Goal: Ask a question

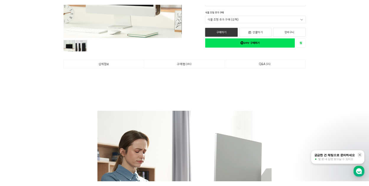
scroll to position [266, 0]
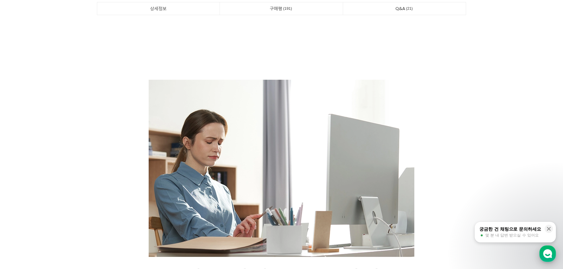
click at [543, 249] on div "button" at bounding box center [548, 254] width 17 height 17
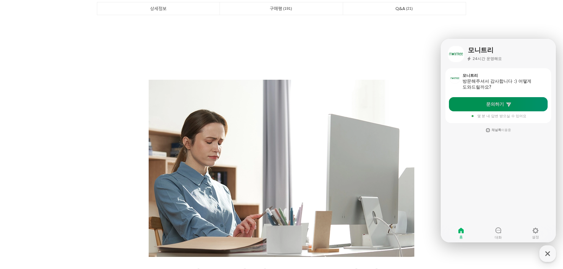
click at [486, 106] on link "문의하기" at bounding box center [498, 104] width 99 height 14
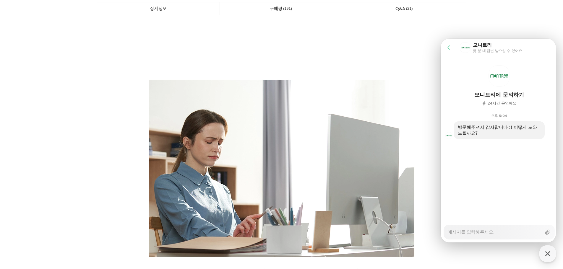
type textarea "x"
type textarea "ㅇ"
type textarea "x"
type textarea "아"
type textarea "x"
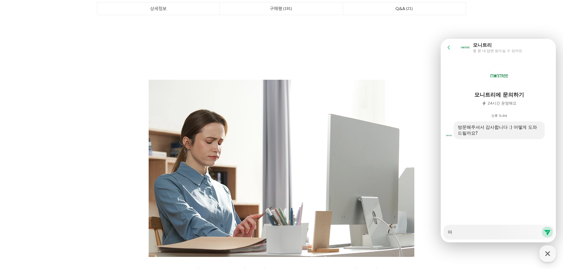
type textarea "안"
type textarea "x"
type textarea "안ㄴ"
type textarea "x"
type textarea "안녀"
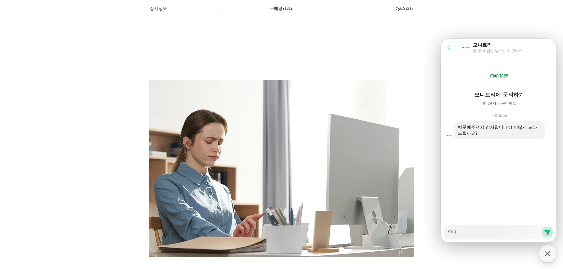
type textarea "x"
type textarea "안녕"
type textarea "x"
type textarea "안녕ㅎ"
type textarea "x"
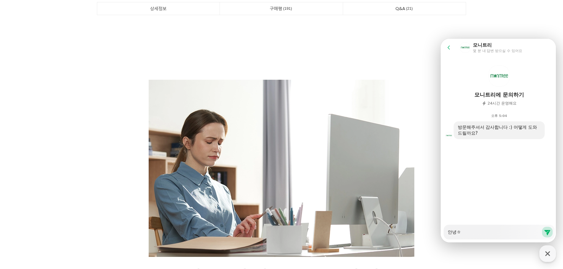
type textarea "안녕하"
type textarea "x"
type textarea "안녕핫"
type textarea "x"
type textarea "안녕하세"
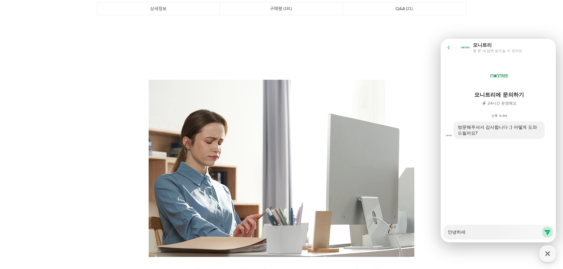
type textarea "x"
type textarea "안녕하셍"
type textarea "x"
type textarea "안녕하세요"
type textarea "x"
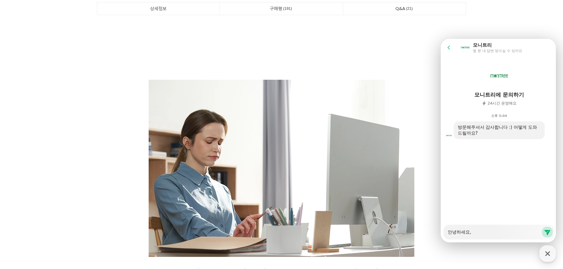
type textarea "안녕하세요,"
type textarea "x"
type textarea "안녕하세요, ㅎ"
type textarea "x"
type textarea "안녕하세요, 호"
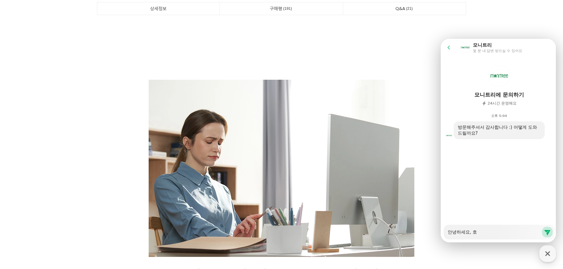
type textarea "x"
type textarea "안녕하세요, 혹"
type textarea "x"
type textarea "안녕하세요, 혻"
type textarea "x"
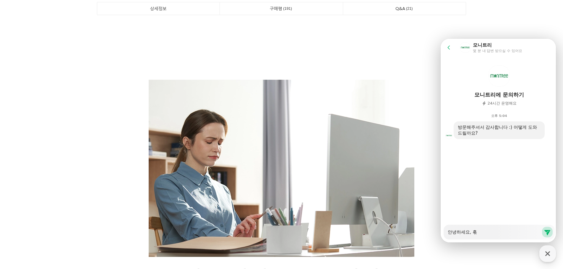
type textarea "안녕하세요, 혹시"
type textarea "x"
type textarea "안녕하세요, 혹시"
type textarea "x"
type textarea "안녕하세요, 혹시 ㄹ"
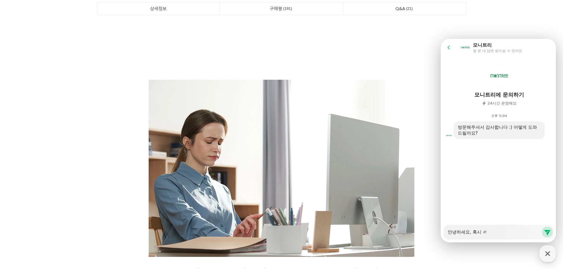
type textarea "x"
type textarea "안녕하세요, 혹시 로"
type textarea "x"
type textarea "안녕하세요, 혹시 록"
type textarea "x"
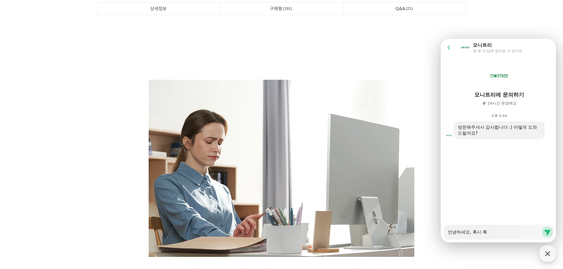
type textarea "안녕하세요, 혹시 로고"
type textarea "x"
type textarea "안녕하세요, 혹시 로고"
type textarea "x"
type textarea "안녕하세요, 혹시 로고 ㅇ"
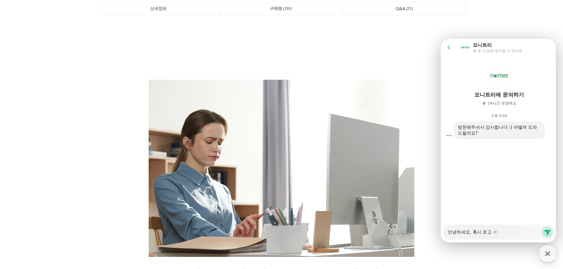
type textarea "x"
type textarea "안녕하세요, 혹시 로고 이"
type textarea "x"
type textarea "안녕하세요, 혹시 로고 인"
type textarea "x"
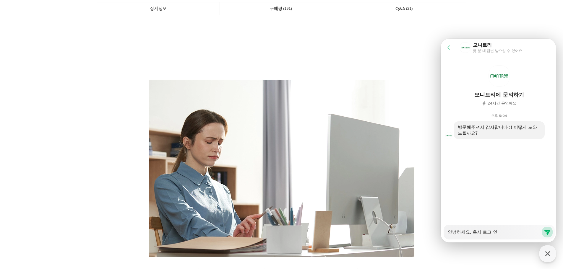
type textarea "안녕하세요, 혹시 로고 인ㅅ"
type textarea "x"
type textarea "안녕하세요, 혹시 로고 인소"
type textarea "x"
type textarea "안녕하세요, 혹시 로고 인쇄"
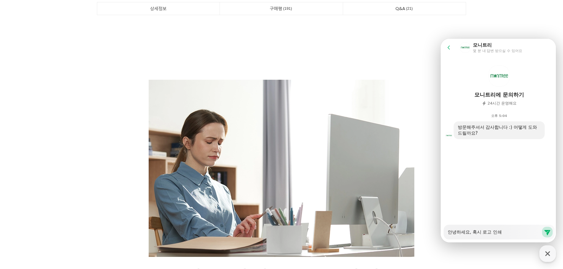
type textarea "x"
type textarea "안녕하세요, 혹시 로고 인쇄"
type textarea "x"
type textarea "안녕하세요, 혹시 로고 인쇄 ㄱ"
type textarea "x"
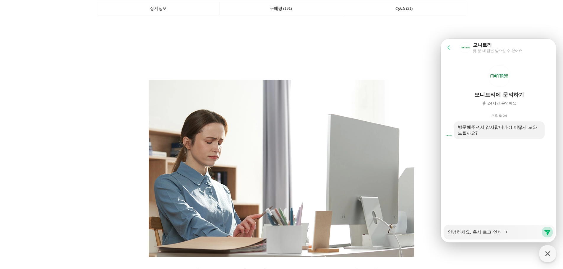
type textarea "안녕하세요, 혹시 로고 인쇄 가"
type textarea "x"
type textarea "안녕하세요, 혹시 로고 인쇄 간"
type textarea "x"
type textarea "안녕하세요, 혹시 로고 인쇄 가느"
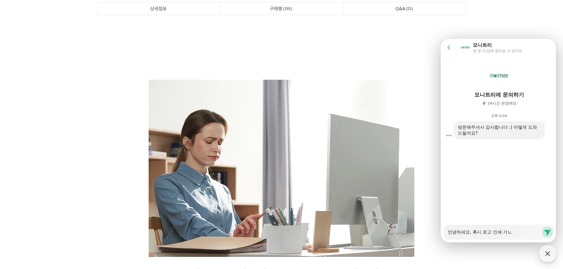
type textarea "x"
type textarea "안녕하세요, 혹시 로고 인쇄 가능"
type textarea "x"
type textarea "안녕하세요, 혹시 로고 인쇄 가능ㅎ"
type textarea "x"
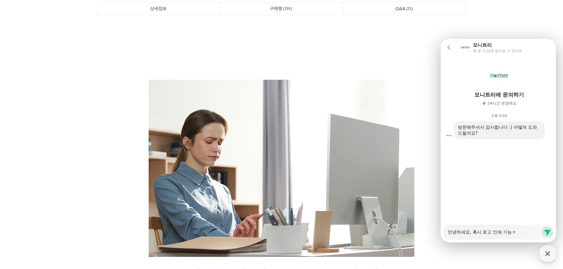
type textarea "안녕하세요, 혹시 로고 인쇄 가능하"
type textarea "x"
type textarea "안녕하세요, 혹시 로고 인쇄 가능할"
type textarea "x"
type textarea "안녕하세요, 혹시 로고 인쇄 가능할ㄲ"
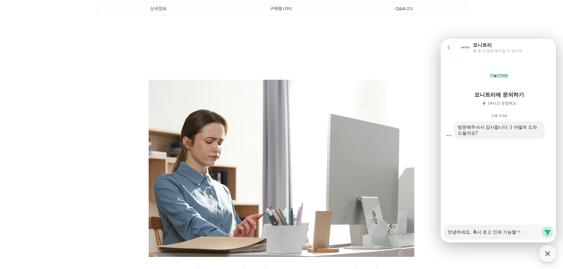
type textarea "x"
type textarea "안녕하세요, 혹시 로고 인쇄 가능할까"
type textarea "x"
type textarea "안녕하세요, 혹시 로고 인쇄 가능할깡"
type textarea "x"
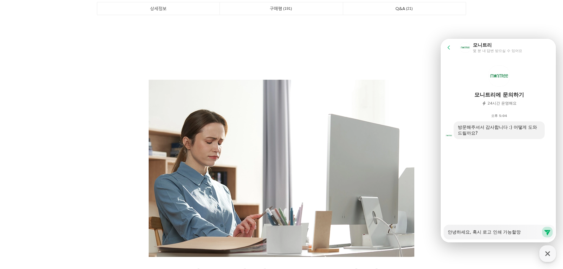
type textarea "안녕하세요, 혹시 로고 인쇄 가능할까요"
type textarea "x"
type textarea "안녕하세요, 혹시 로고 인쇄 가능할까요?"
type textarea "x"
type textarea "안녕하세요, 혹시 로고 인쇄 가능할까요?"
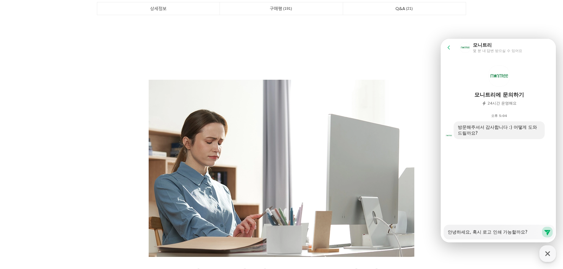
type textarea "x"
type textarea "안녕하세요, 혹시 로고 인쇄 가능할까요? ㄱ"
type textarea "x"
type textarea "안녕하세요, 혹시 로고 인쇄 가능할까요? 기"
type textarea "x"
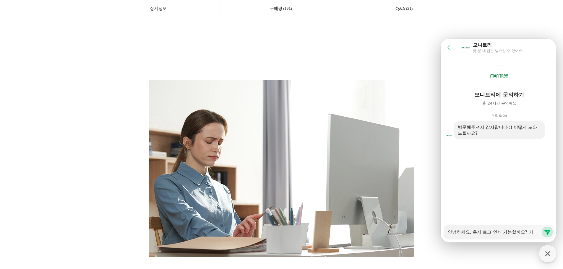
type textarea "안녕하세요, 혹시 로고 인쇄 가능할까요? 긴"
type textarea "x"
type textarea "안녕하세요, 혹시 로고 인쇄 가능할까요? 기녀"
type textarea "x"
type textarea "안녕하세요, 혹시 로고 인쇄 가능할까요? 기념"
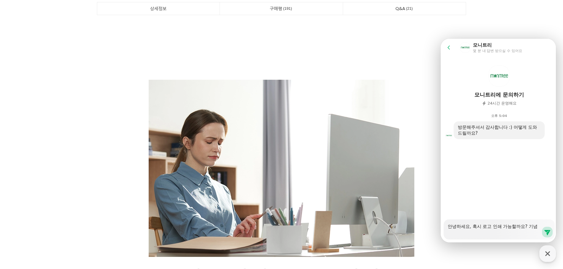
type textarea "x"
type textarea "안녕하세요, 혹시 로고 인쇄 가능할까요? 기념ㅍ"
type textarea "x"
type textarea "안녕하세요, 혹시 로고 인쇄 가능할까요? [GEOGRAPHIC_DATA]"
type textarea "x"
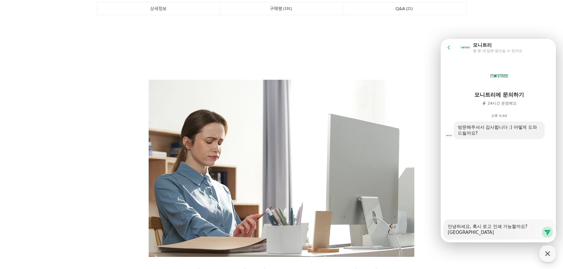
type textarea "안녕하세요, 혹시 로고 인쇄 가능할까요? 기념품"
type textarea "x"
type textarea "안녕하세요, 혹시 로고 인쇄 가능할까요? 기념품ㅇ"
type textarea "x"
type textarea "안녕하세요, 혹시 로고 인쇄 가능할까요? 기념품으"
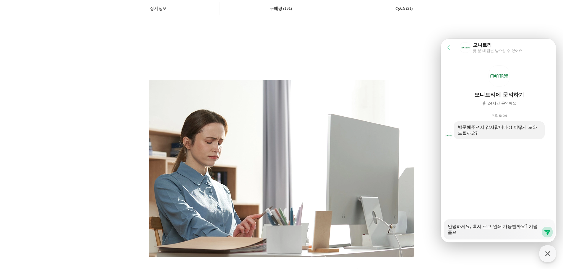
type textarea "x"
type textarea "안녕하세요, 혹시 로고 인쇄 가능할까요? 기념품을"
type textarea "x"
type textarea "안녕하세요, 혹시 로고 인쇄 가능할까요? 기념품을"
type textarea "x"
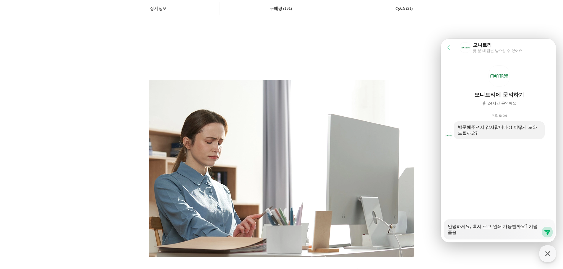
type textarea "안녕하세요, 혹시 로고 인쇄 가능할까요? 기념품을 ㅊ"
type textarea "x"
type textarea "안녕하세요, 혹시 로고 인쇄 가능할까요? 기념품을 차"
type textarea "x"
type textarea "안녕하세요, 혹시 로고 인쇄 가능할까요? 기념품을 창"
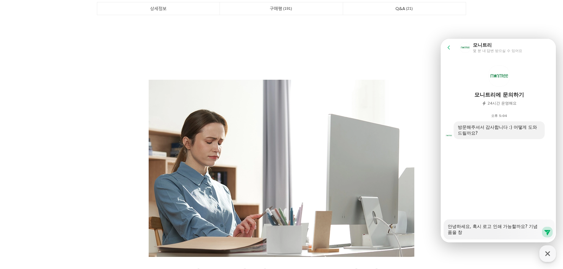
type textarea "x"
type textarea "안녕하세요, 혹시 로고 인쇄 가능할까요? 기념품을 차아"
type textarea "x"
type textarea "안녕하세요, 혹시 로고 인쇄 가능할까요? 기념품을 차압"
type textarea "x"
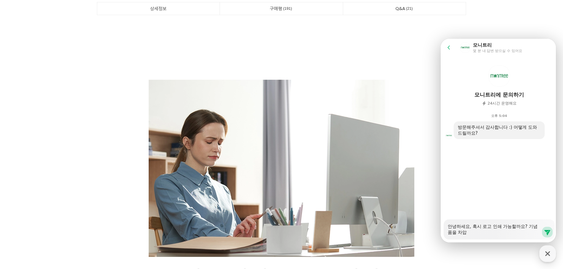
type textarea "안녕하세요, 혹시 로고 인쇄 가능할까요? 기념품을 차아보"
type textarea "x"
type textarea "안녕하세요, 혹시 로고 인쇄 가능할까요? 기념품을 차아ㅂ"
type textarea "x"
type textarea "안녕하세요, 혹시 로고 인쇄 가능할까요? 기념품을 차아"
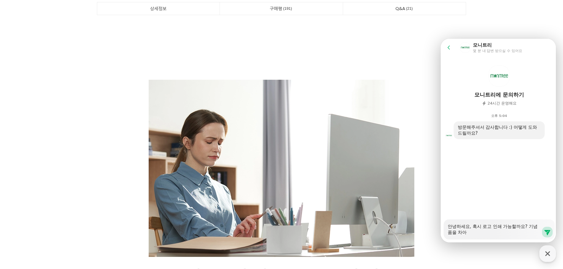
type textarea "x"
type textarea "안녕하세요, 혹시 로고 인쇄 가능할까요? 기념품을 차"
type textarea "x"
type textarea "안녕하세요, 혹시 로고 인쇄 가능할까요? 기념품을"
type textarea "x"
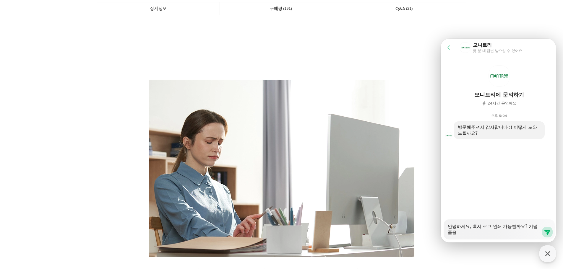
type textarea "안녕하세요, 혹시 로고 인쇄 가능할까요? 기념품을 ㅊ"
type textarea "x"
type textarea "안녕하세요, 혹시 로고 인쇄 가능할까요? 기념품을 차"
type textarea "x"
type textarea "안녕하세요, 혹시 로고 인쇄 가능할까요? 기념품을 찾"
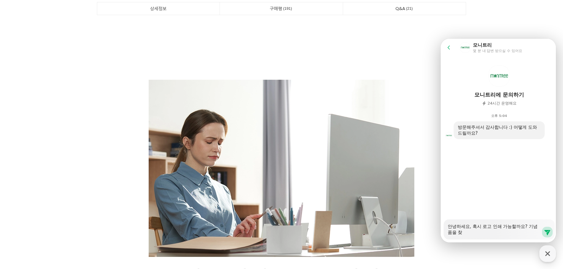
type textarea "x"
type textarea "안녕하세요, 혹시 로고 인쇄 가능할까요? 기념품을 찾ㅇ"
type textarea "x"
type textarea "안녕하세요, 혹시 로고 인쇄 가능할까요? 기념품을 찾아"
type textarea "x"
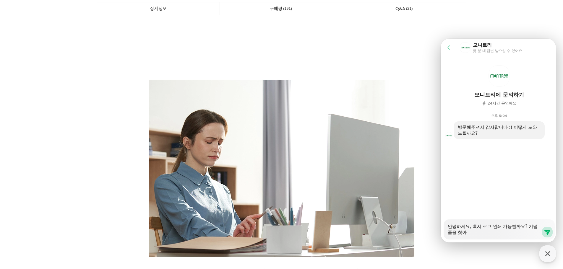
type textarea "안녕하세요, 혹시 로고 인쇄 가능할까요? 기념품을 찾압"
type textarea "x"
type textarea "안녕하세요, 혹시 로고 인쇄 가능할까요? 기념품을 찾아보"
type textarea "x"
type textarea "안녕하세요, 혹시 로고 인쇄 가능할까요? 기념품을 찾아복"
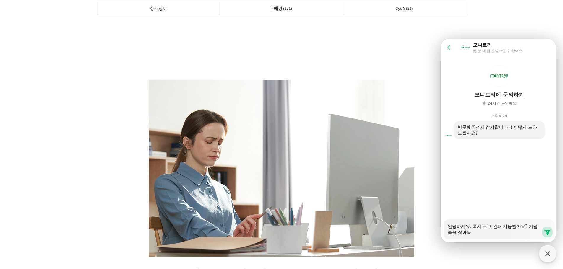
type textarea "x"
type textarea "안녕하세요, 혹시 로고 인쇄 가능할까요? 기념품을 찾아보고"
type textarea "x"
type textarea "안녕하세요, 혹시 로고 인쇄 가능할까요? 기념품을 찾아보공"
type textarea "x"
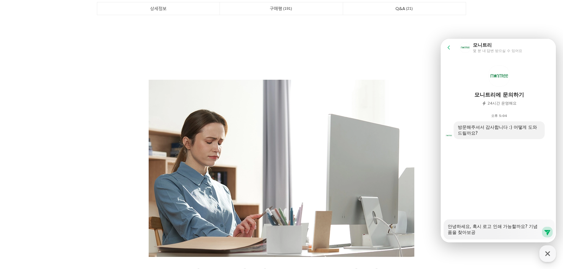
type textarea "안녕하세요, 혹시 로고 인쇄 가능할까요? 기념품을 찾아보고이"
type textarea "x"
type textarea "안녕하세요, 혹시 로고 인쇄 가능할까요? 기념품을 찾아보고있"
type textarea "x"
type textarea "안녕하세요, 혹시 로고 인쇄 가능할까요? 기념품을 찾아보고있ㄴ"
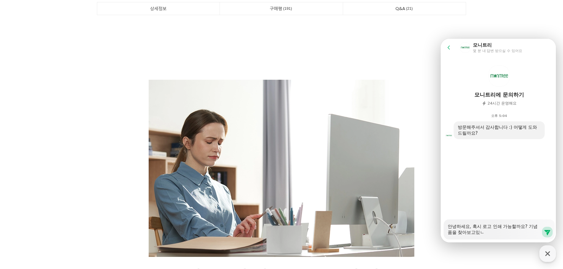
type textarea "x"
type textarea "안녕하세요, 혹시 로고 인쇄 가능할까요? 기념품을 찾아보고있느"
type textarea "x"
type textarea "안녕하세요, 혹시 로고 인쇄 가능할까요? 기념품을 찾아보고있늗"
type textarea "x"
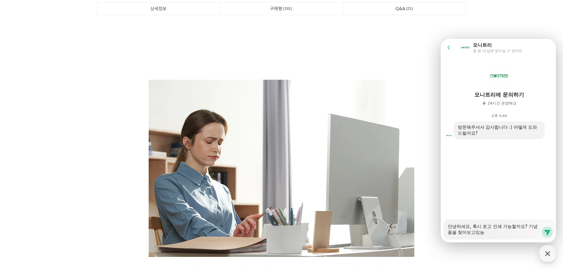
type textarea "안녕하세요, 혹시 로고 인쇄 가능할까요? 기념품을 찾아보고있느데"
type textarea "x"
type textarea "안녕하세요, 혹시 로고 인쇄 가능할까요? 기념품을 찾아보고있느데"
type textarea "x"
type textarea "안녕하세요, 혹시 로고 인쇄 가능할까요? 기념품을 찾아보고있느데"
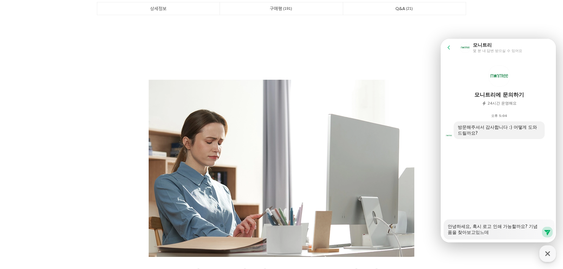
type textarea "x"
type textarea "안녕하세요, 혹시 로고 인쇄 가능할까요? 기념품을 찾아보고있느"
type textarea "x"
type textarea "안녕하세요, 혹시 로고 인쇄 가능할까요? 기념품을 찾아보고있"
type textarea "x"
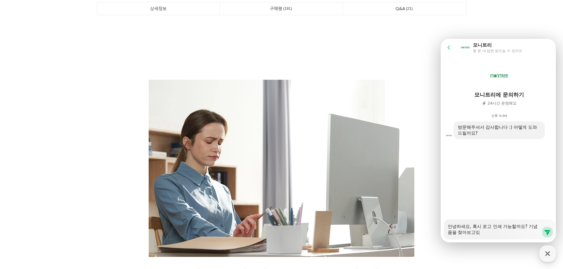
type textarea "안녕하세요, 혹시 로고 인쇄 가능할까요? 기념품을 찾아보고있ㄴ"
type textarea "x"
type textarea "안녕하세요, 혹시 로고 인쇄 가능할까요? 기념품을 찾아보고있느"
type textarea "x"
type textarea "안녕하세요, 혹시 로고 인쇄 가능할까요? 기념품을 찾아보고있는"
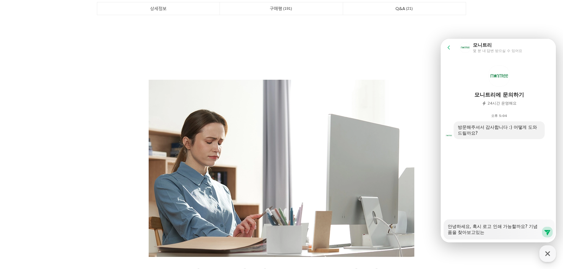
type textarea "x"
type textarea "안녕하세요, 혹시 로고 인쇄 가능할까요? 기념품을 찾아보고있는ㄷ"
type textarea "x"
type textarea "안녕하세요, 혹시 로고 인쇄 가능할까요? 기념품을 찾아보고있는데"
type textarea "x"
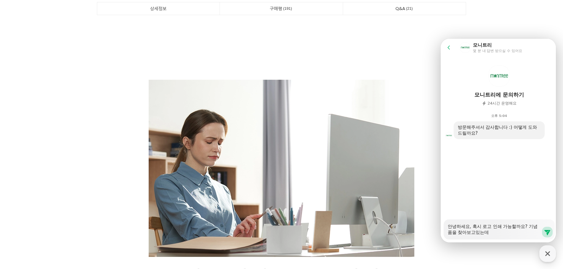
type textarea "안녕하세요, 혹시 로고 인쇄 가능할까요? ㅈ기념품을 찾아보고있는데"
type textarea "x"
type textarea "안녕하세요, 혹시 로고 인쇄 가능할까요? 저기념품을 찾아보고있는데"
type textarea "x"
type textarea "안녕하세요, 혹시 로고 인쇄 가능할까요? 젛기념품을 찾아보고있는데"
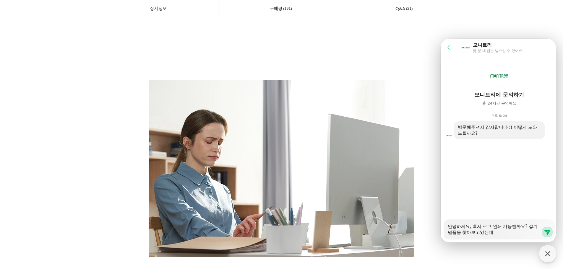
type textarea "x"
type textarea "안녕하세요, 혹시 로고 인쇄 가능할까요? 저흐기념품을 찾아보고있는데"
type textarea "x"
type textarea "안녕하세요, 혹시 로고 인쇄 가능할까요? 저희기념품을 찾아보고있는데"
type textarea "x"
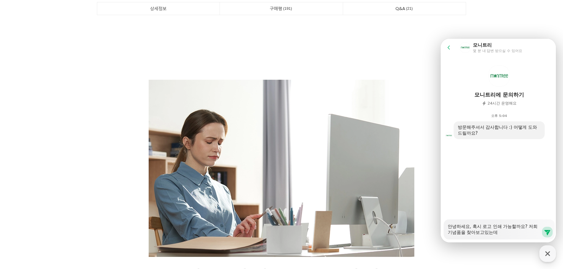
type textarea "안녕하세요, 혹시 로고 인쇄 가능할까요? 저흰기념품을 찾아보고있는데"
type textarea "x"
type textarea "안녕하세요, 혹시 로고 인쇄 가능할까요? [PERSON_NAME]기념품을 찾아보고있는데"
type textarea "x"
type textarea "안녕하세요, 혹시 로고 인쇄 가능할까요? 저희는기념품을 찾아보고있는데"
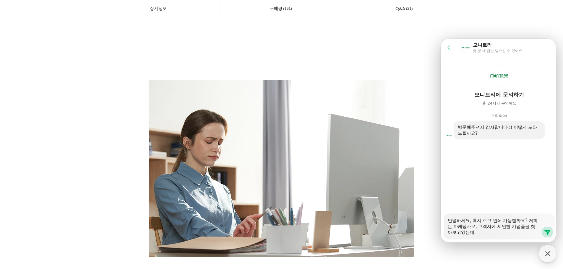
click at [507, 232] on textarea "안녕하세요, 혹시 로고 인쇄 가능할까요? 저희는 마케팅사로, 고객사에 제안할 기념품을 찾아보고있는데" at bounding box center [495, 225] width 94 height 22
drag, startPoint x: 528, startPoint y: 221, endPoint x: 526, endPoint y: 236, distance: 15.2
click at [526, 236] on div "Messenger Input Textarea 안녕하세요, 혹시 로고 인쇄 가능할까요? 저희는 마케팅사로, 고객사에 제안할 기념품을 찾아보고있습…" at bounding box center [495, 227] width 94 height 26
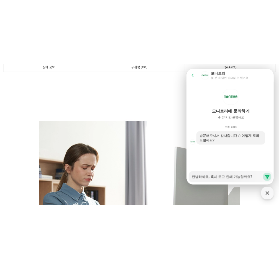
scroll to position [243, 0]
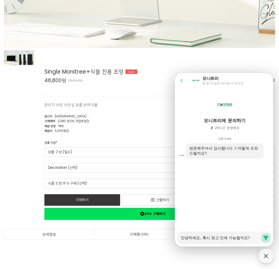
click at [266, 269] on textarea "안녕하세요, 혹시 로고 인쇄 가능할까요?" at bounding box center [229, 265] width 94 height 10
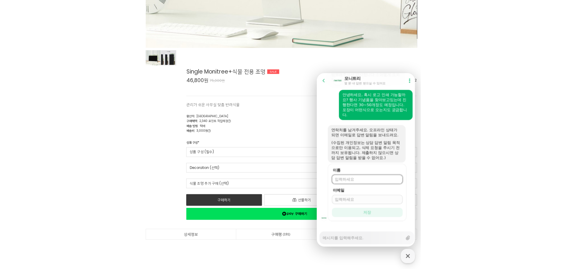
scroll to position [87, 0]
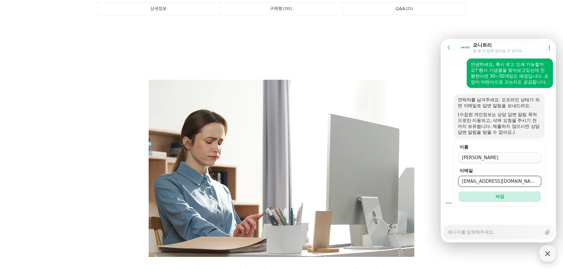
click at [459, 192] on button "저장" at bounding box center [500, 197] width 83 height 11
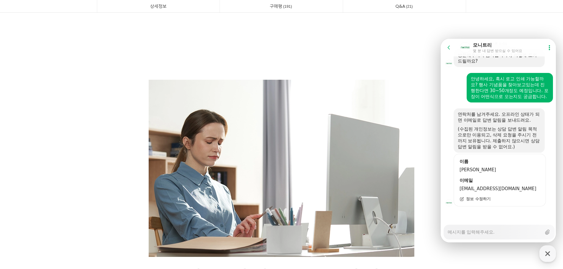
scroll to position [414, 0]
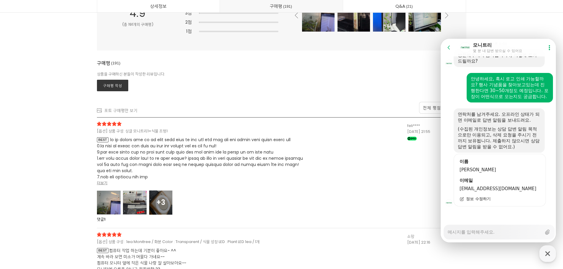
scroll to position [15428, 0]
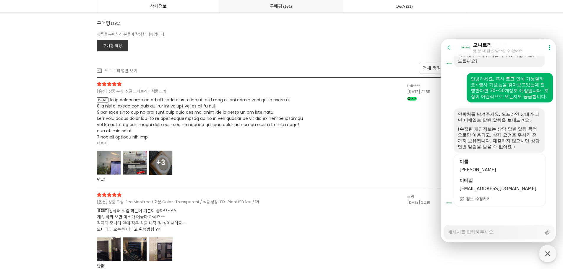
click at [315, 187] on li "[옵션] 상품 구성: 싱글 모니트리1+식물 조명1 BEST 더보기 +3 댓글 1" at bounding box center [282, 133] width 370 height 111
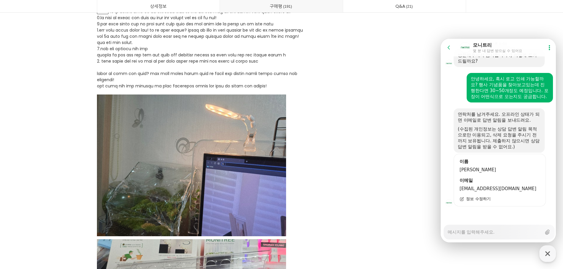
scroll to position [15575, 0]
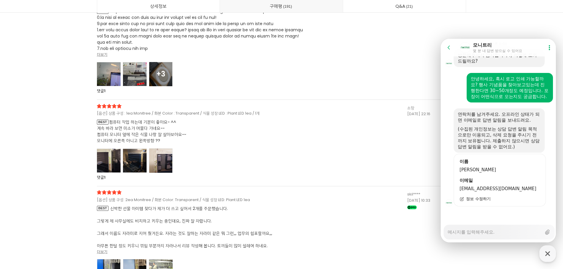
click at [234, 142] on span "BEST 컴퓨터 작업 하는데 기분이 좋아요~ ^^ 계속 바라 보면 미소가 머물다 가네요~~ 컴퓨터 모니터 옆에 작은 식물 나랑 잘 살아보아요~…" at bounding box center [200, 131] width 207 height 25
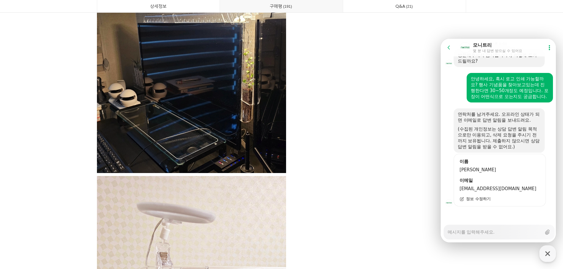
scroll to position [15812, 0]
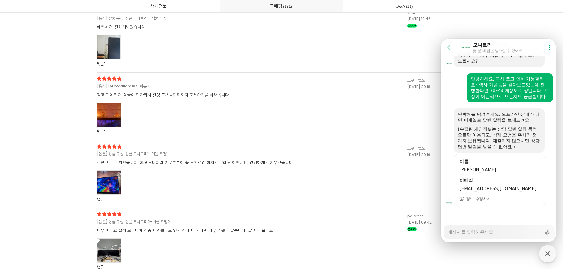
scroll to position [16196, 0]
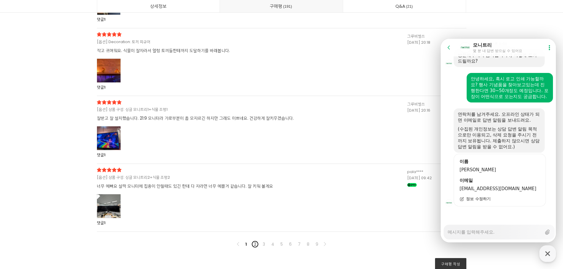
click at [255, 245] on link "2" at bounding box center [255, 244] width 7 height 7
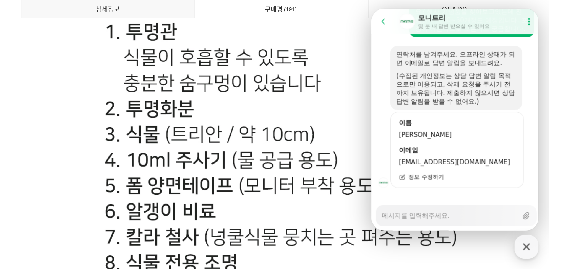
scroll to position [72, 0]
